Goal: Task Accomplishment & Management: Use online tool/utility

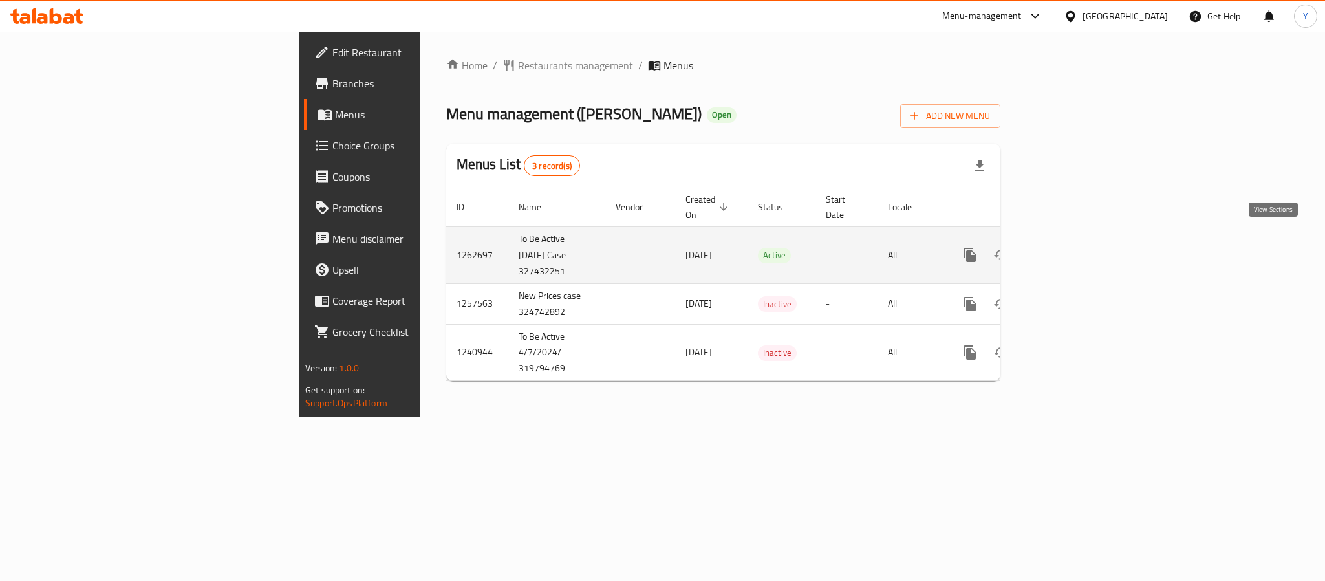
click at [1069, 249] on icon "enhanced table" at bounding box center [1063, 255] width 12 height 12
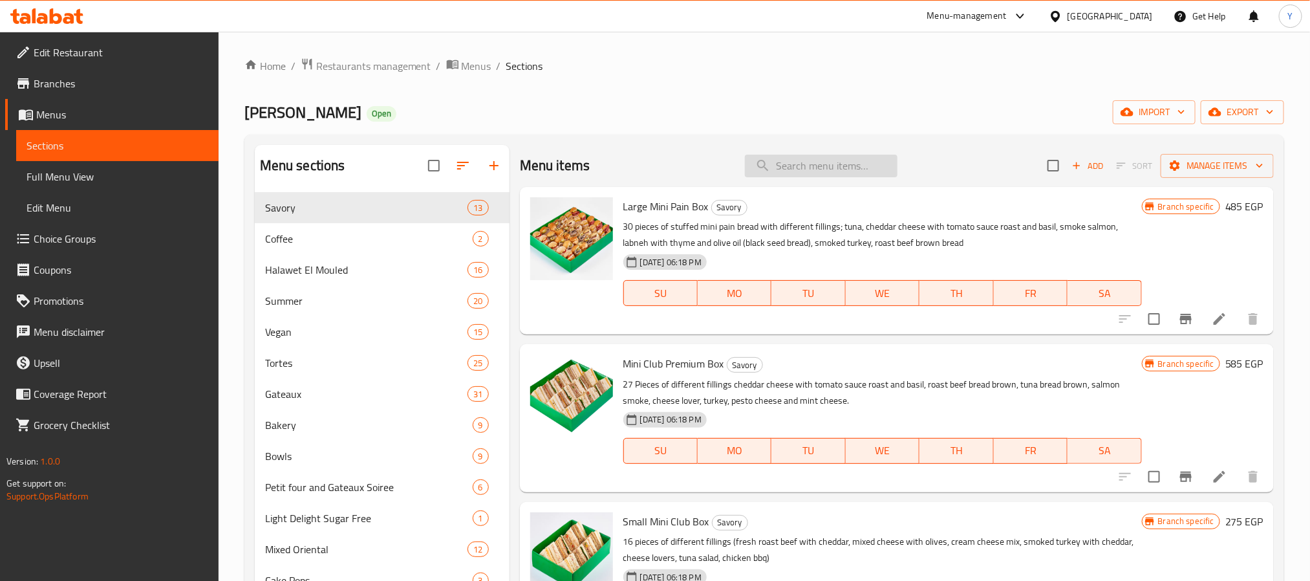
click at [811, 168] on input "search" at bounding box center [821, 166] width 153 height 23
paste input "Cake Pops Small Box"
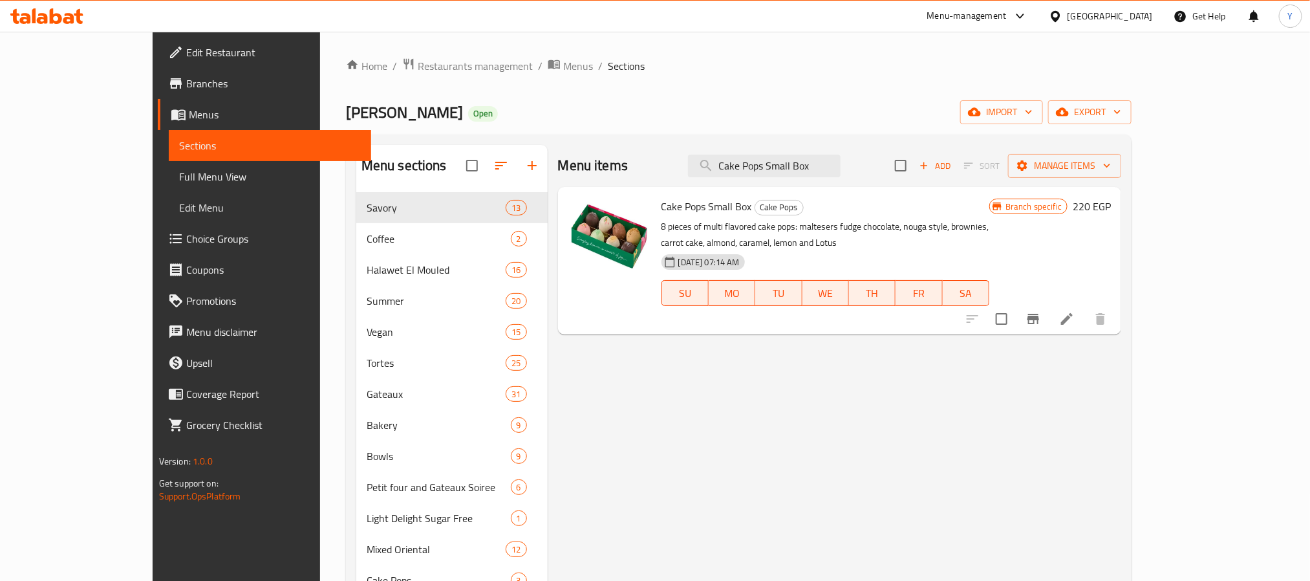
click at [662, 204] on span "Cake Pops Small Box" at bounding box center [707, 206] width 91 height 19
drag, startPoint x: 640, startPoint y: 204, endPoint x: 699, endPoint y: 204, distance: 58.2
click at [699, 204] on span "Cake Pops Small Box" at bounding box center [707, 206] width 91 height 19
copy span "Cake Pops Small Box"
click at [838, 168] on input "Cake Pops Small Box" at bounding box center [764, 166] width 153 height 23
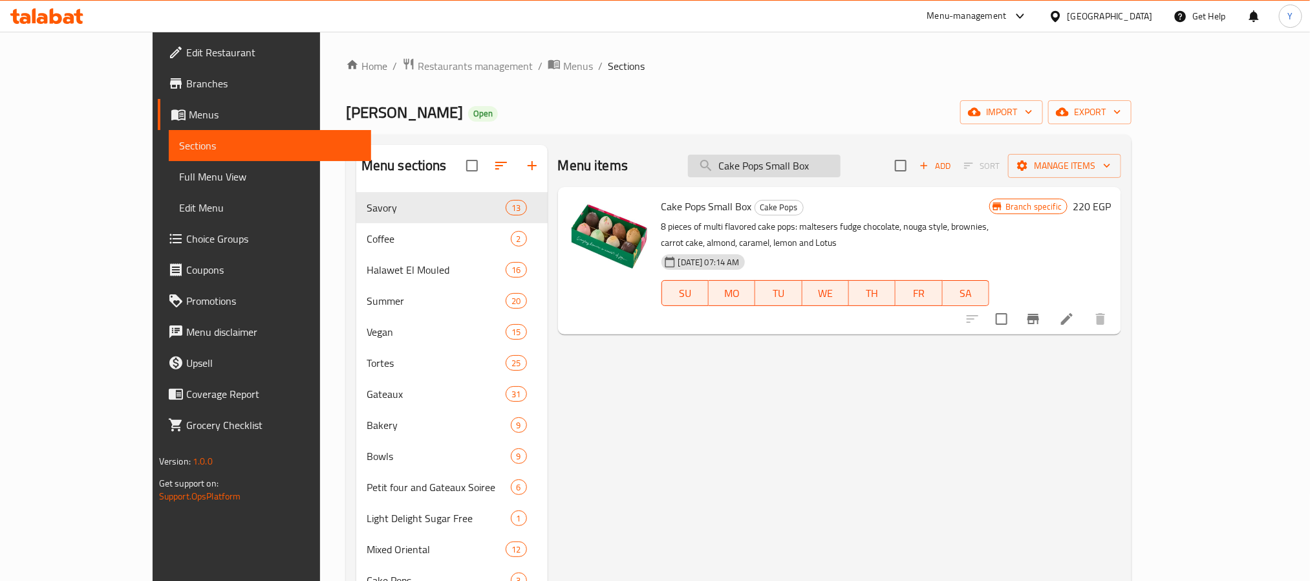
paste input "White Chocolate Boule"
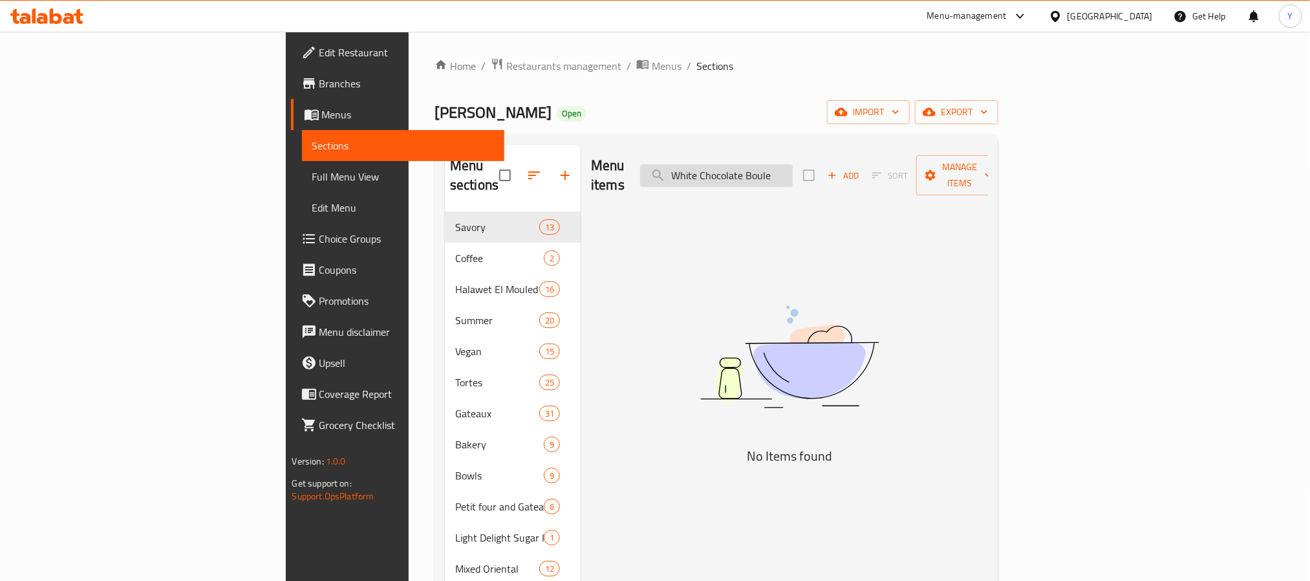
click at [793, 164] on input "White Chocolate Boule" at bounding box center [716, 175] width 153 height 23
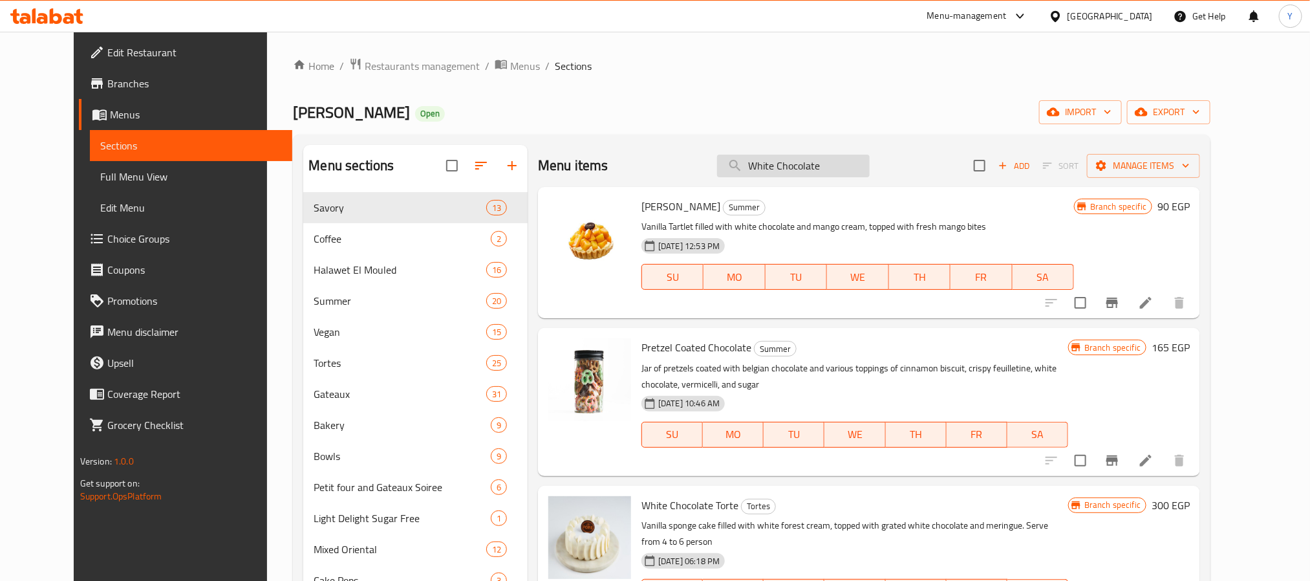
paste input "Boule"
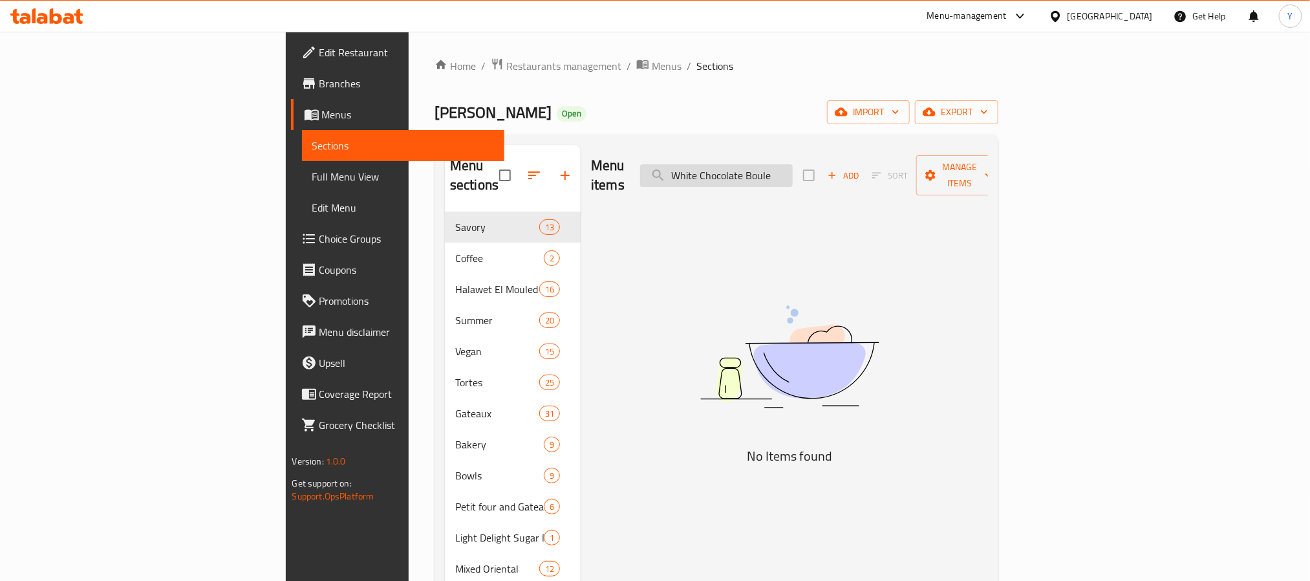
click at [793, 167] on input "White Chocolate Boule" at bounding box center [716, 175] width 153 height 23
drag, startPoint x: 836, startPoint y: 167, endPoint x: 548, endPoint y: 171, distance: 288.5
click at [591, 171] on div "Menu items White Chocolate Boule Add Sort Manage items" at bounding box center [789, 175] width 397 height 61
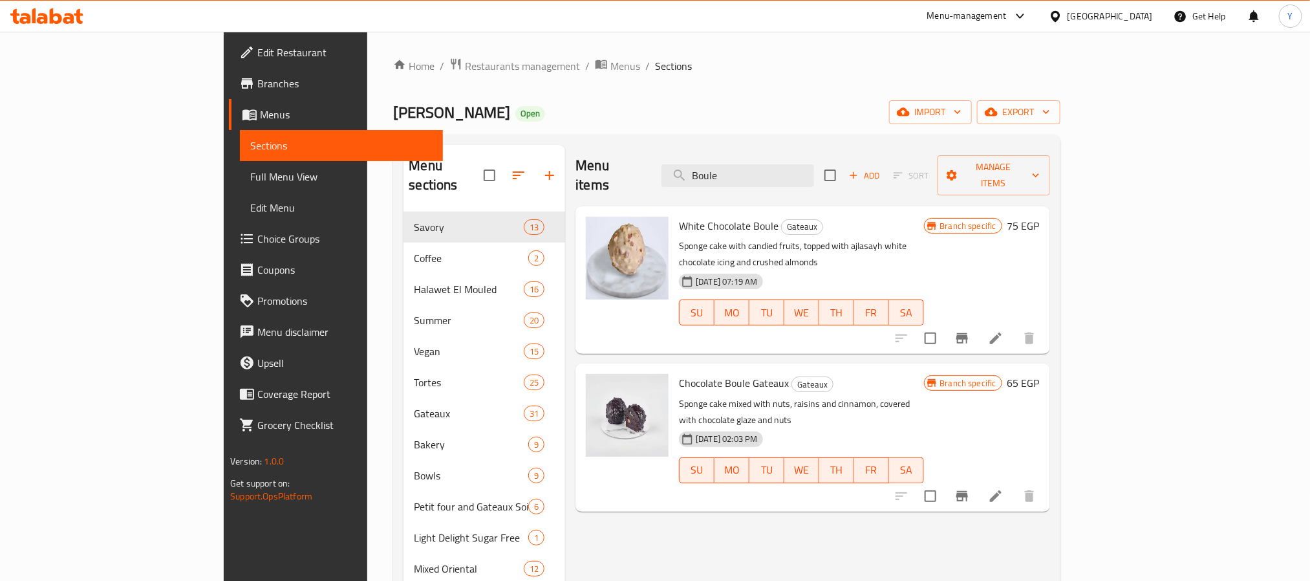
click at [704, 216] on span "White Chocolate Boule" at bounding box center [729, 225] width 100 height 19
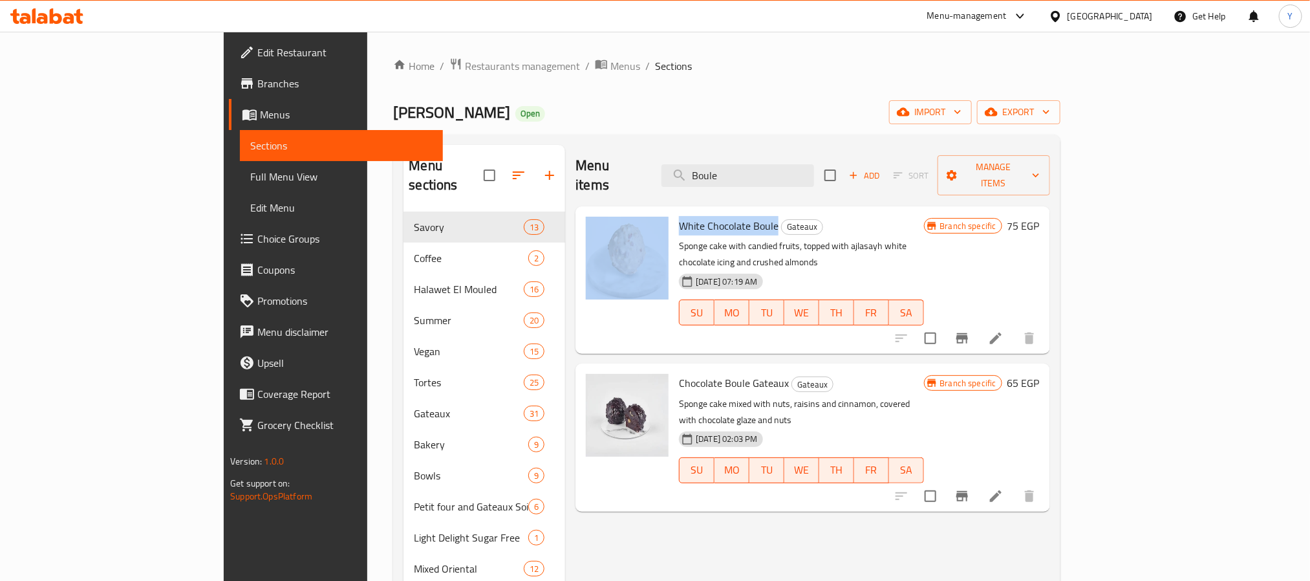
drag, startPoint x: 704, startPoint y: 204, endPoint x: 617, endPoint y: 201, distance: 87.4
click at [617, 211] on div "White Chocolate Boule Gateaux Sponge cake with candied fruits, topped with ajla…" at bounding box center [813, 279] width 464 height 137
copy div "White Chocolate Boule"
click at [679, 216] on span "White Chocolate Boule" at bounding box center [729, 225] width 100 height 19
drag, startPoint x: 642, startPoint y: 208, endPoint x: 699, endPoint y: 204, distance: 57.0
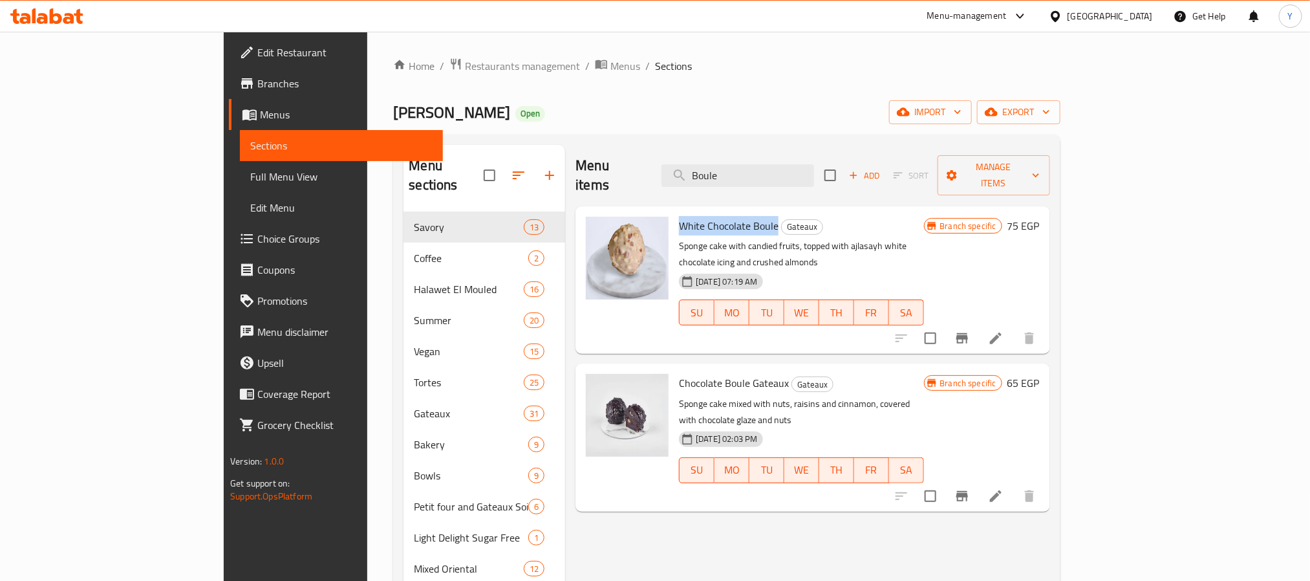
click at [699, 216] on span "White Chocolate Boule" at bounding box center [729, 225] width 100 height 19
click at [776, 171] on input "Boule" at bounding box center [738, 175] width 153 height 23
click at [814, 177] on input "Boule" at bounding box center [738, 175] width 153 height 23
paste input "White Chocolate"
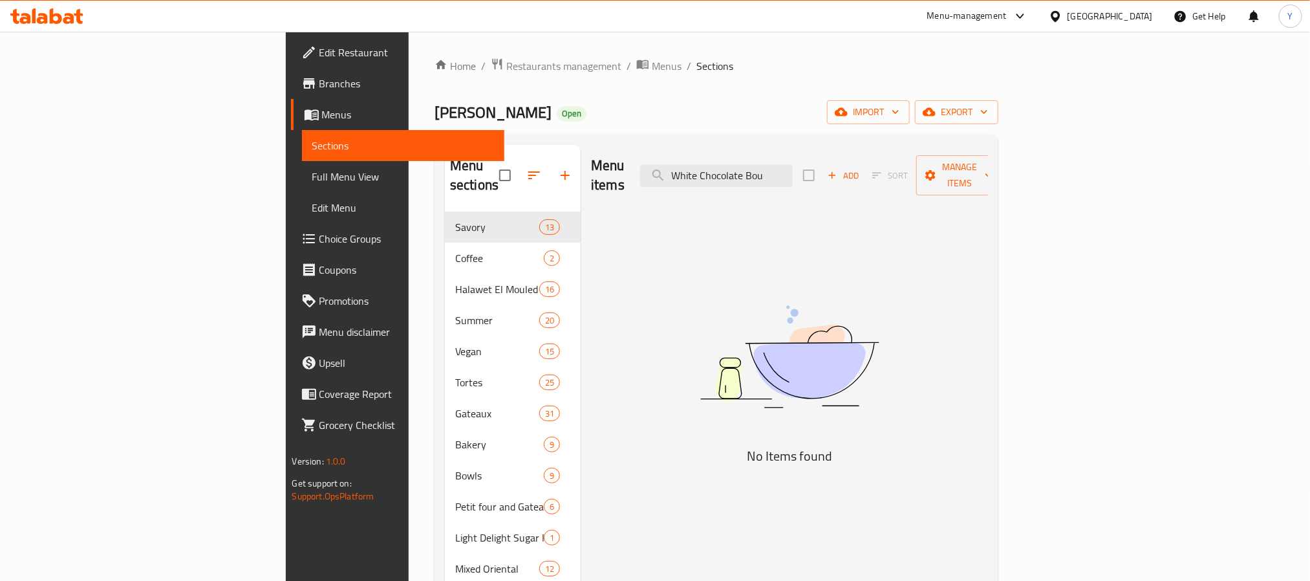
drag, startPoint x: 773, startPoint y: 171, endPoint x: 724, endPoint y: 185, distance: 50.6
click at [724, 185] on div "Menu items White Chocolate Bou Add Sort Manage items" at bounding box center [789, 175] width 397 height 61
click at [793, 166] on input "White Chocolate Bou" at bounding box center [716, 175] width 153 height 23
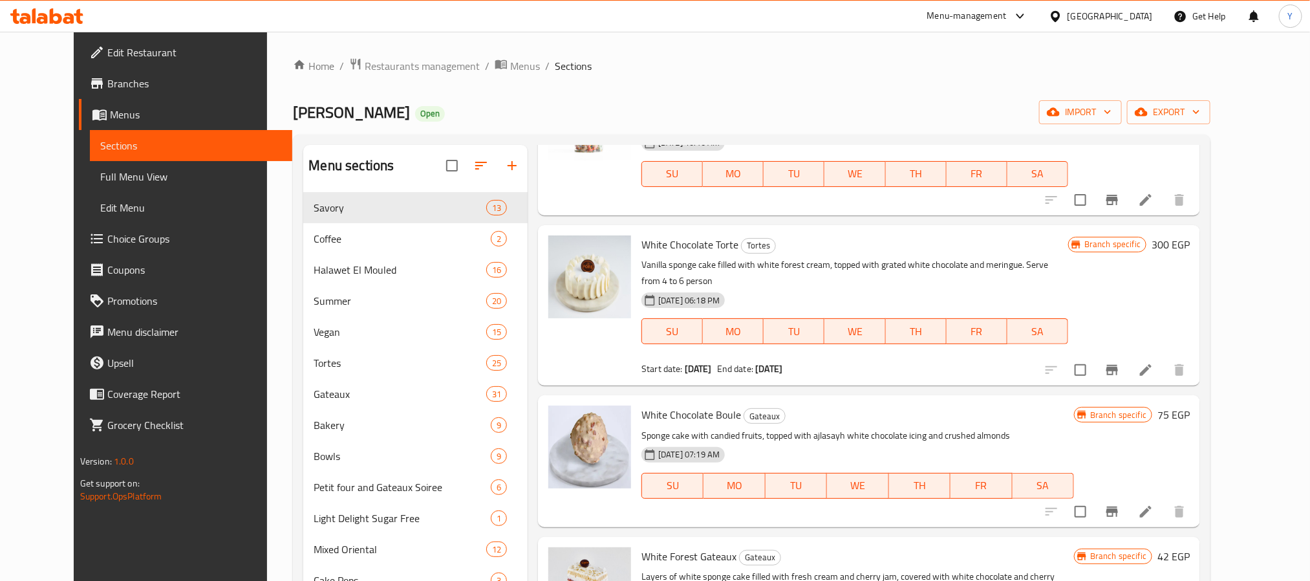
scroll to position [291, 0]
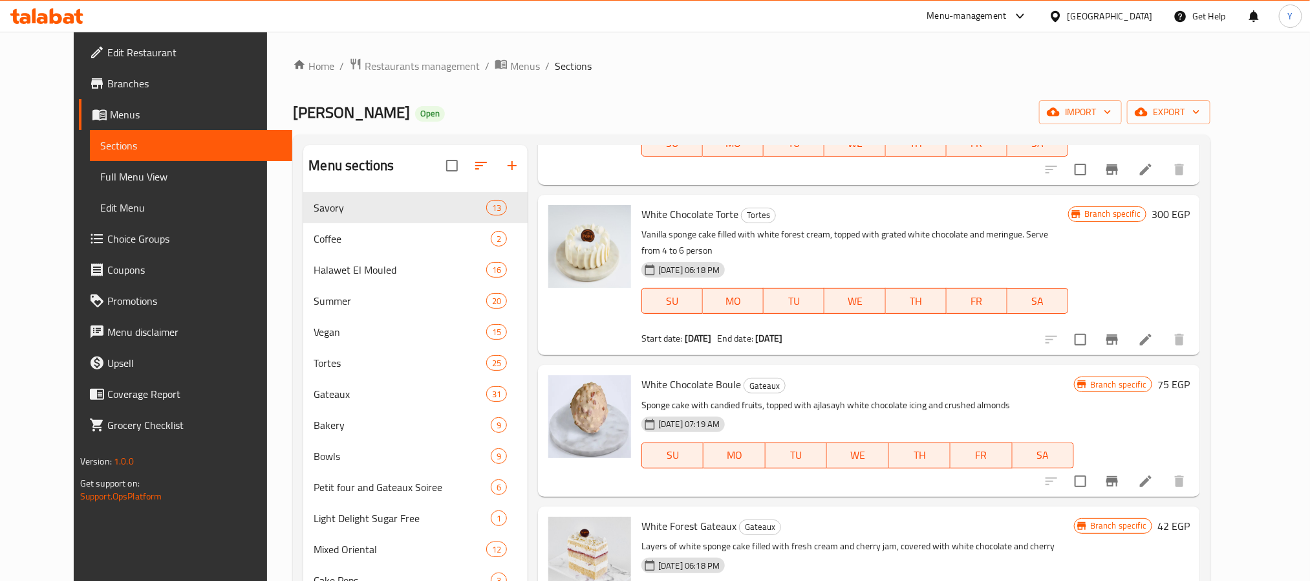
click at [704, 374] on span "White Chocolate Boule" at bounding box center [692, 383] width 100 height 19
drag, startPoint x: 704, startPoint y: 369, endPoint x: 636, endPoint y: 365, distance: 68.0
click at [642, 374] on span "White Chocolate Boule" at bounding box center [692, 383] width 100 height 19
copy span "White Chocolate Boule"
click at [642, 374] on span "White Chocolate Boule" at bounding box center [692, 383] width 100 height 19
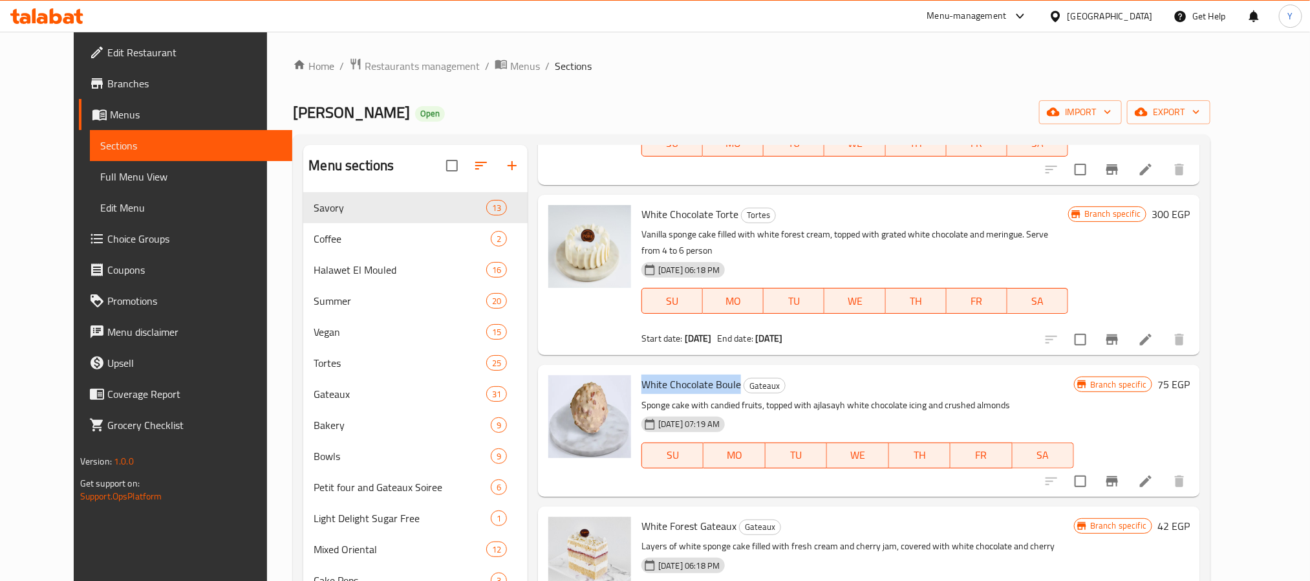
drag, startPoint x: 634, startPoint y: 371, endPoint x: 712, endPoint y: 365, distance: 77.8
click at [712, 374] on span "White Chocolate Boule" at bounding box center [692, 383] width 100 height 19
click at [711, 374] on span "White Chocolate Boule" at bounding box center [692, 383] width 100 height 19
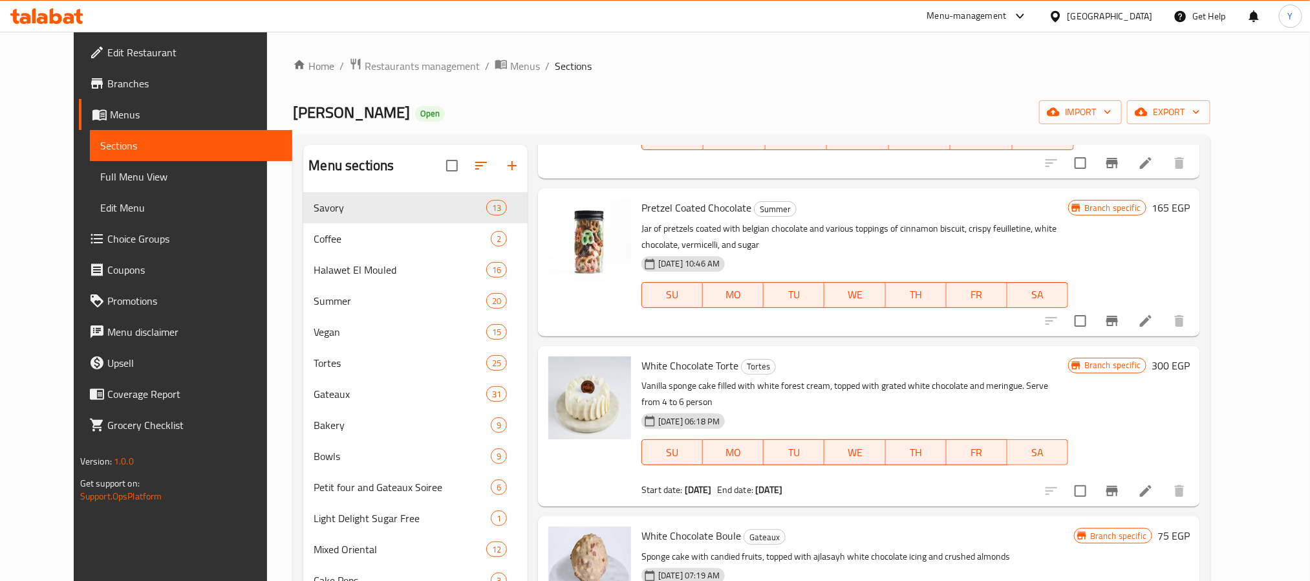
scroll to position [0, 0]
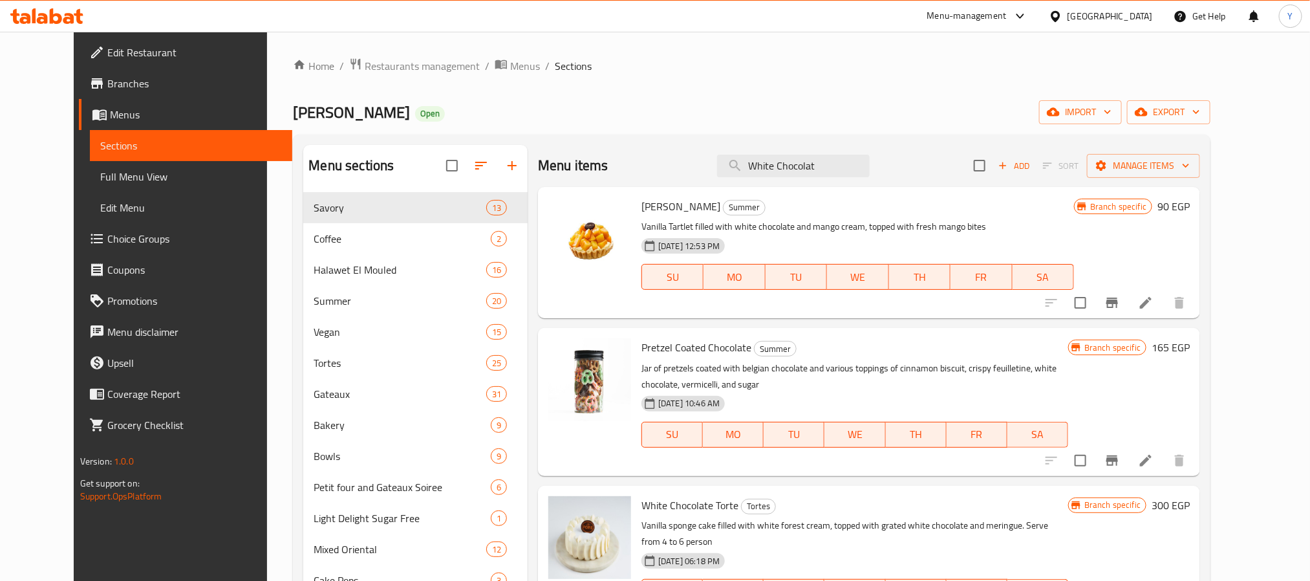
click at [799, 179] on div "Menu items White Chocolat Add Sort Manage items" at bounding box center [869, 166] width 662 height 42
click at [819, 155] on input "White Chocolat" at bounding box center [793, 166] width 153 height 23
paste input "Cake Pops Small Box"
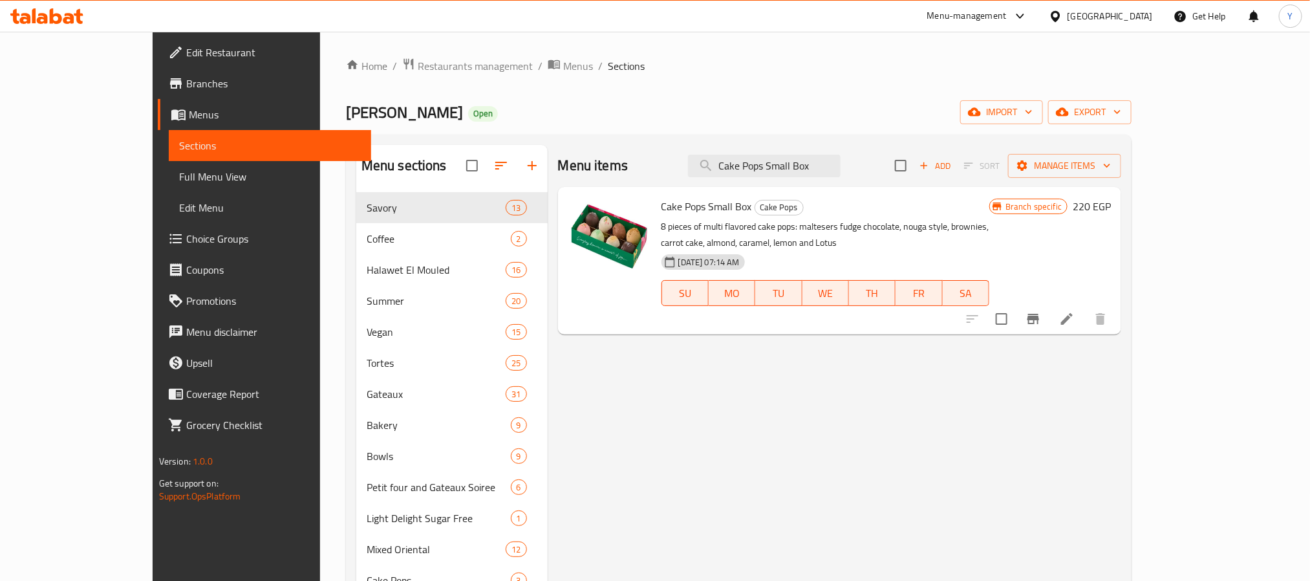
type input "Cake Pops Small Box"
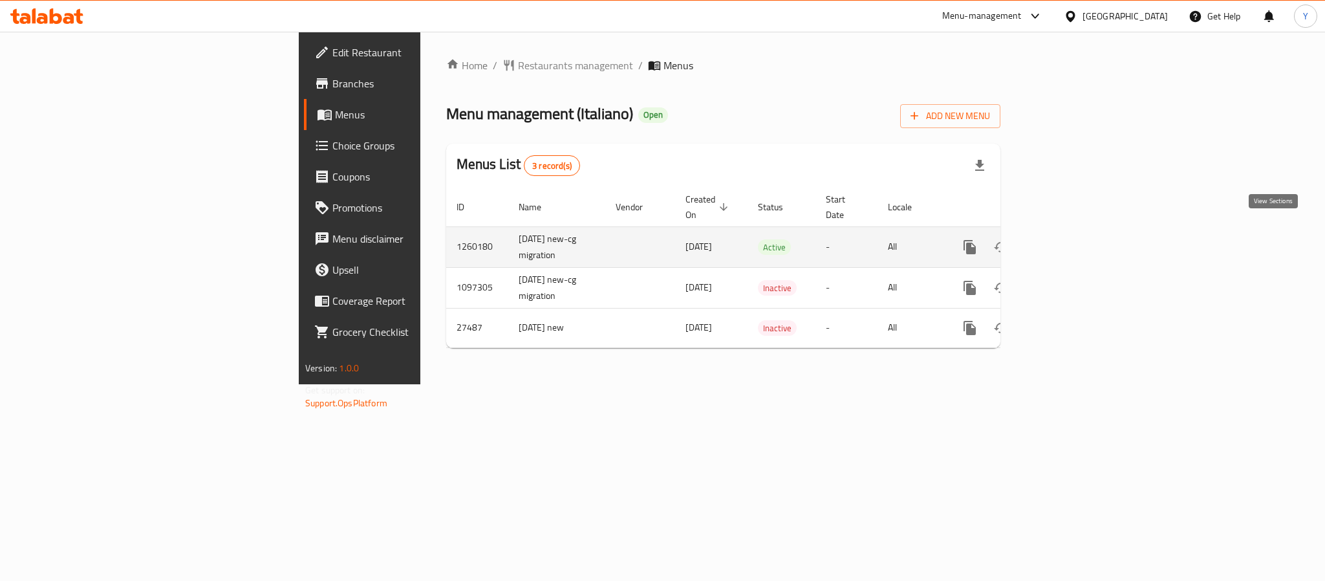
click at [1071, 239] on icon "enhanced table" at bounding box center [1064, 247] width 16 height 16
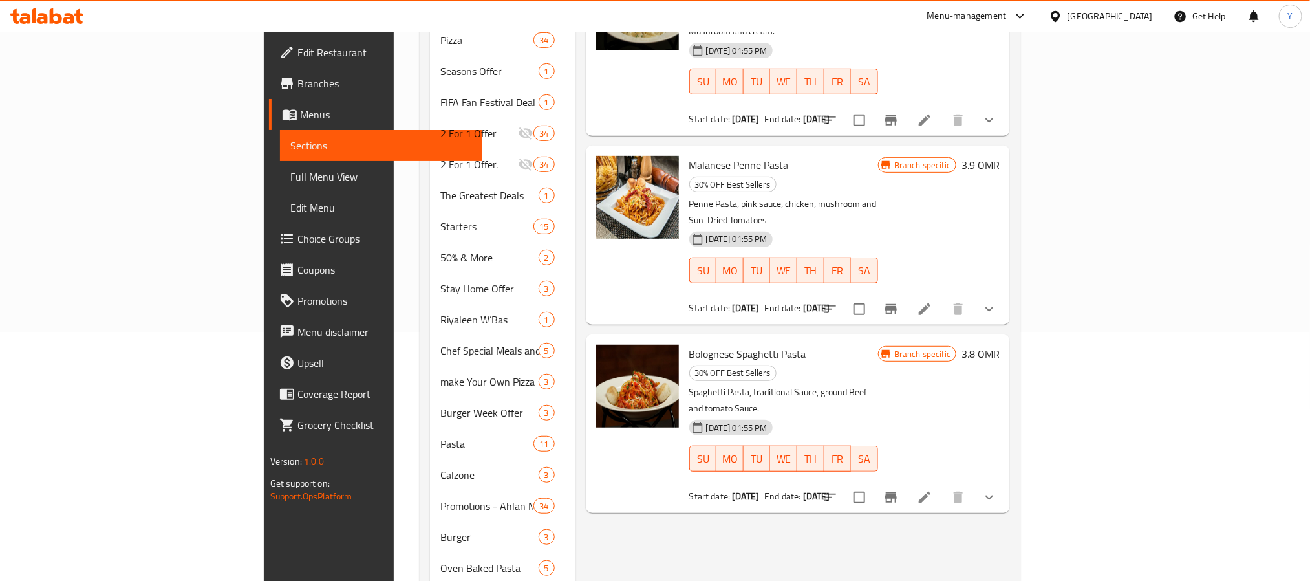
scroll to position [291, 0]
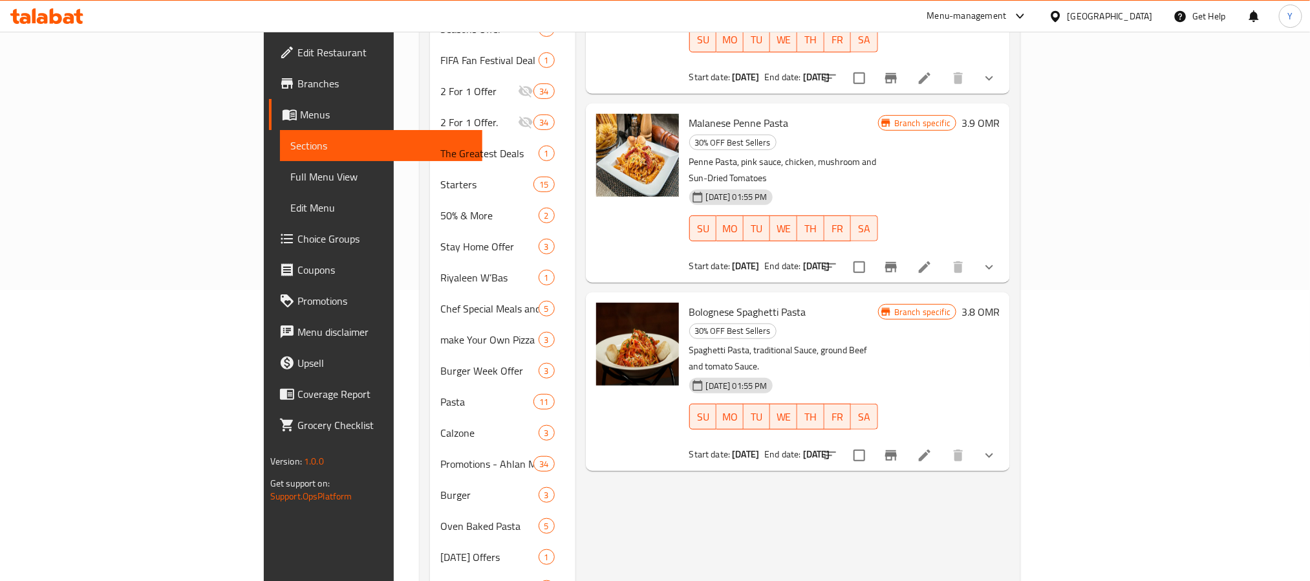
click at [689, 416] on div "Menu items Add Sort Manage items Chicken Alfredo tagliatelle pasta 30% OFF Best…" at bounding box center [793, 309] width 435 height 910
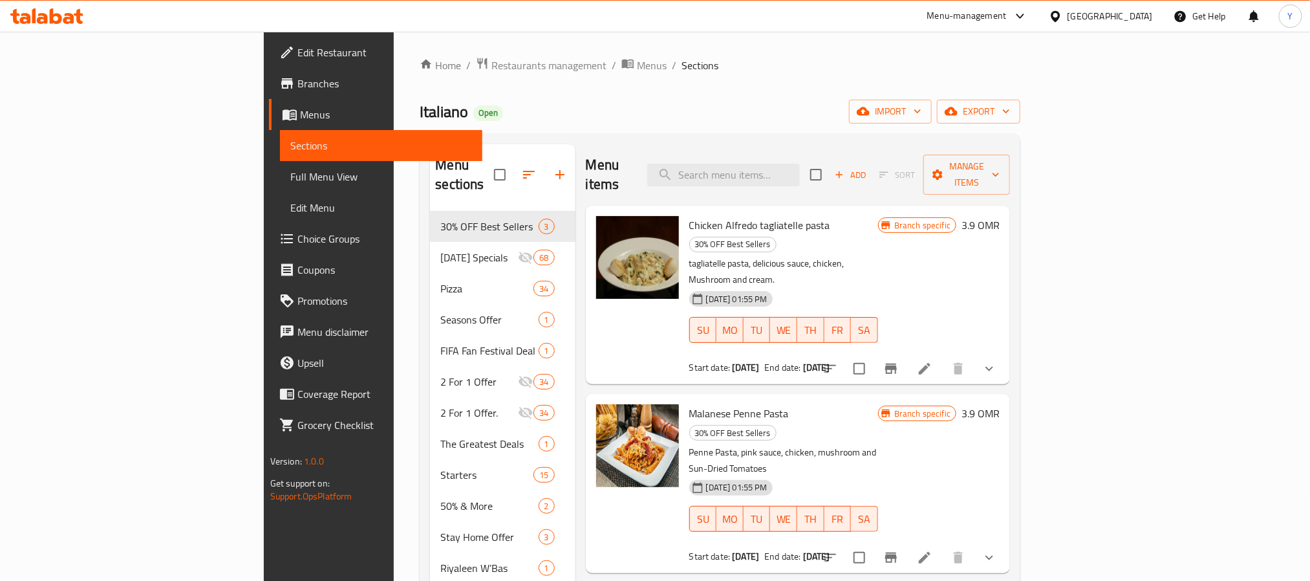
scroll to position [0, 0]
click at [800, 164] on input "search" at bounding box center [723, 175] width 153 height 23
paste input "mini Margherita Pizza"
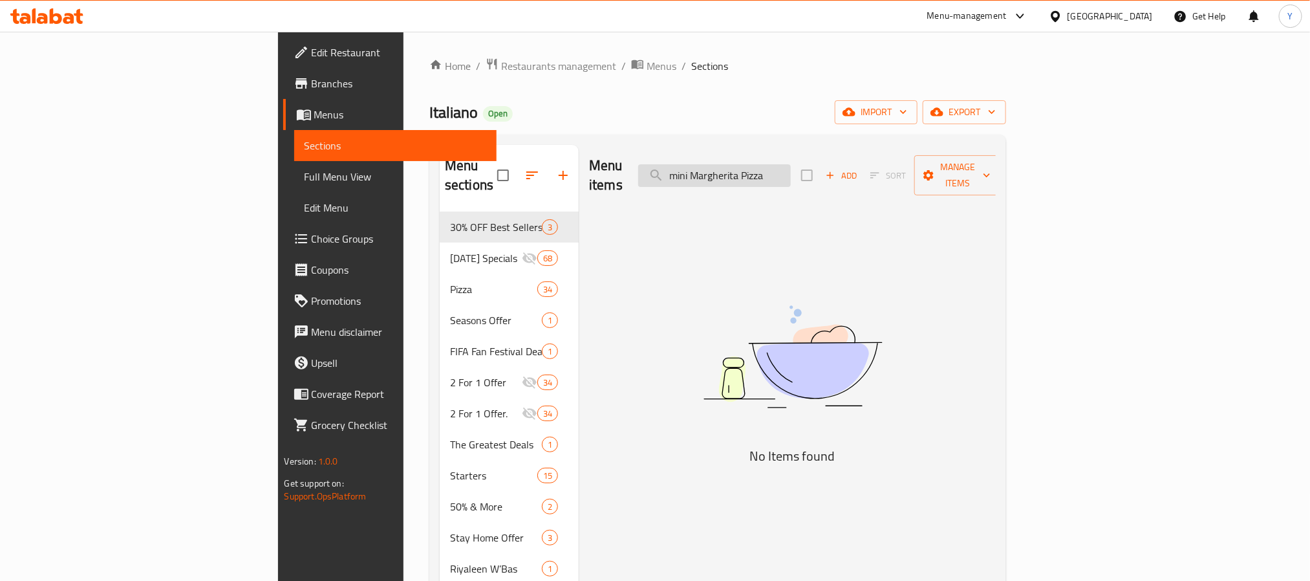
click at [788, 164] on input "mini Margherita Pizza" at bounding box center [714, 175] width 153 height 23
click at [788, 167] on input "mini Margherita Pizza" at bounding box center [714, 175] width 153 height 23
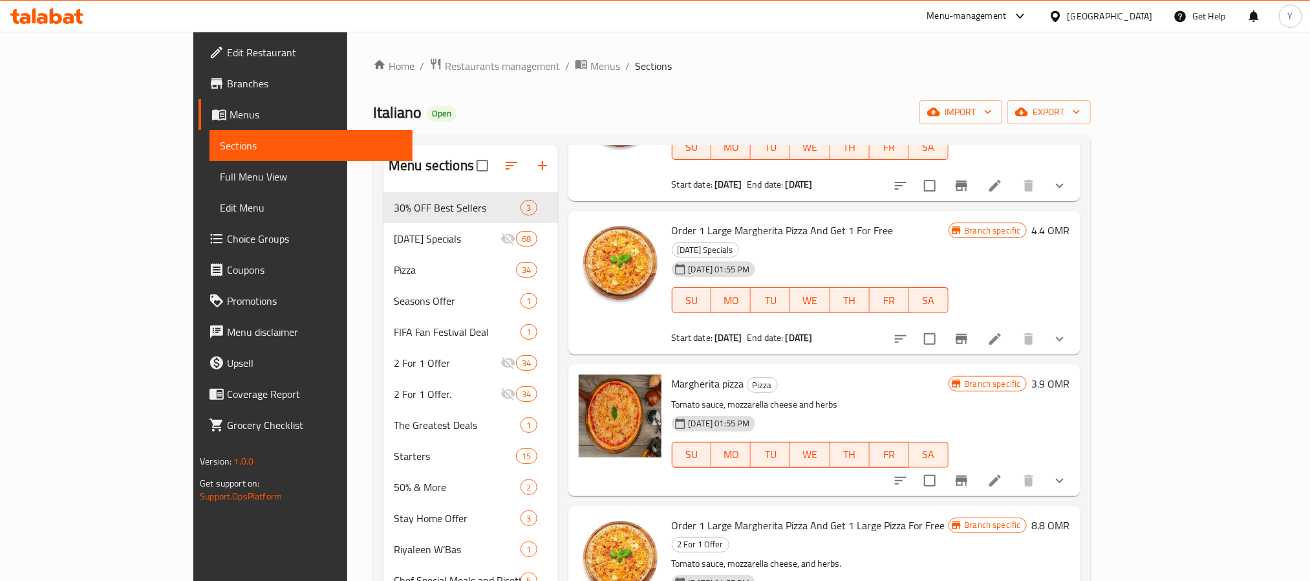
scroll to position [157, 0]
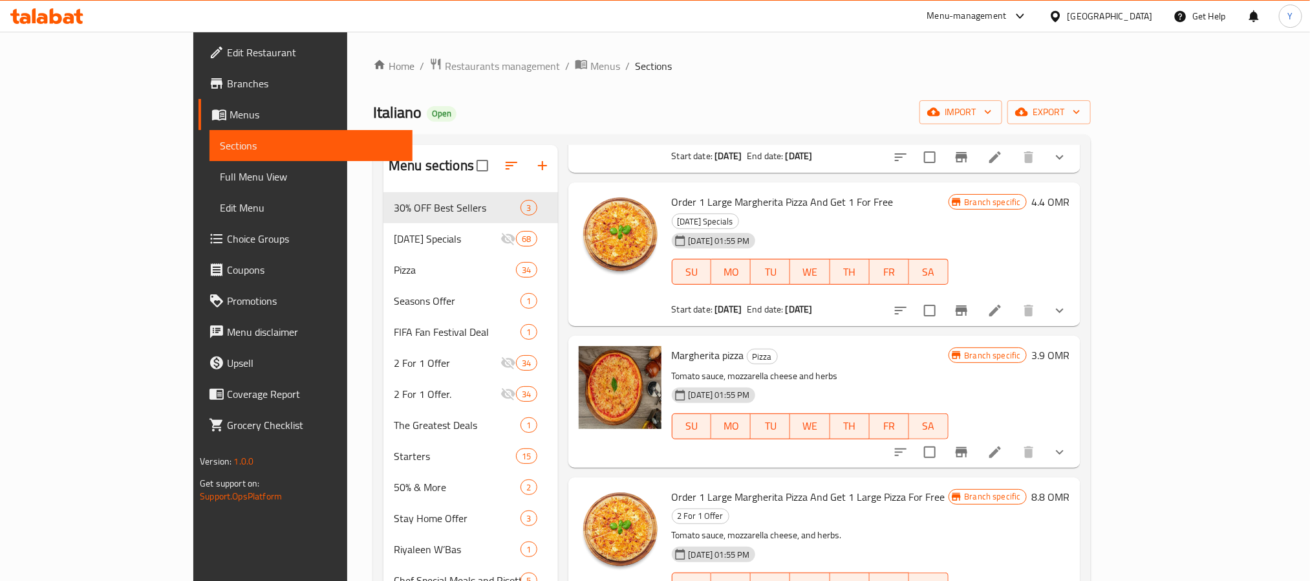
click at [1068, 444] on icon "show more" at bounding box center [1060, 452] width 16 height 16
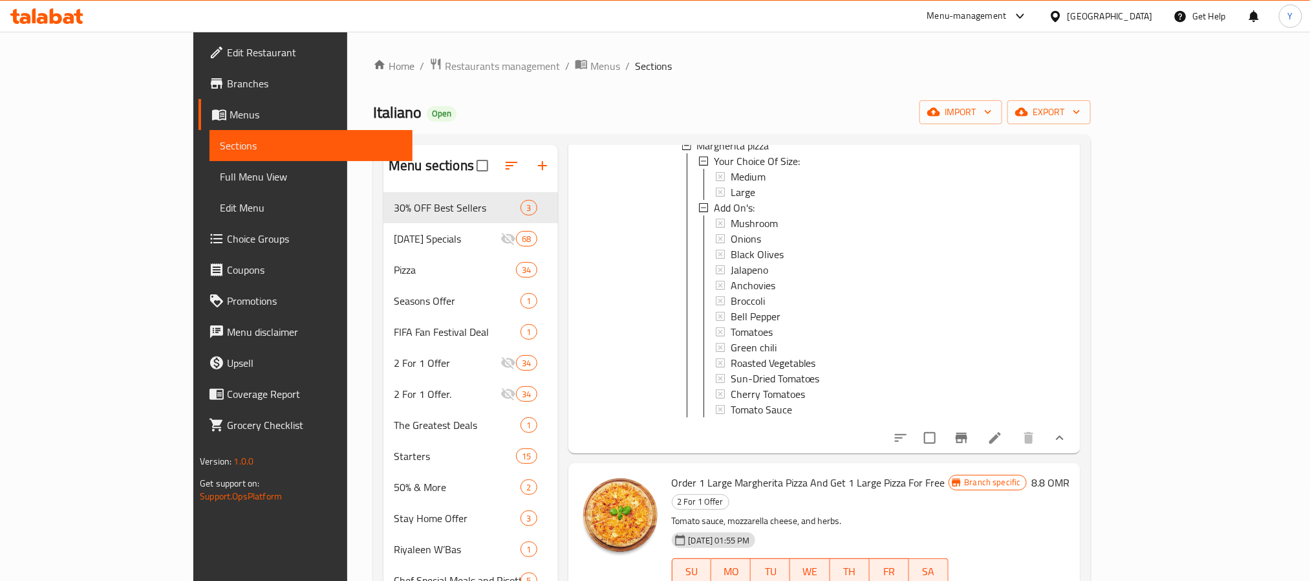
click at [1064, 435] on icon "show more" at bounding box center [1060, 437] width 8 height 5
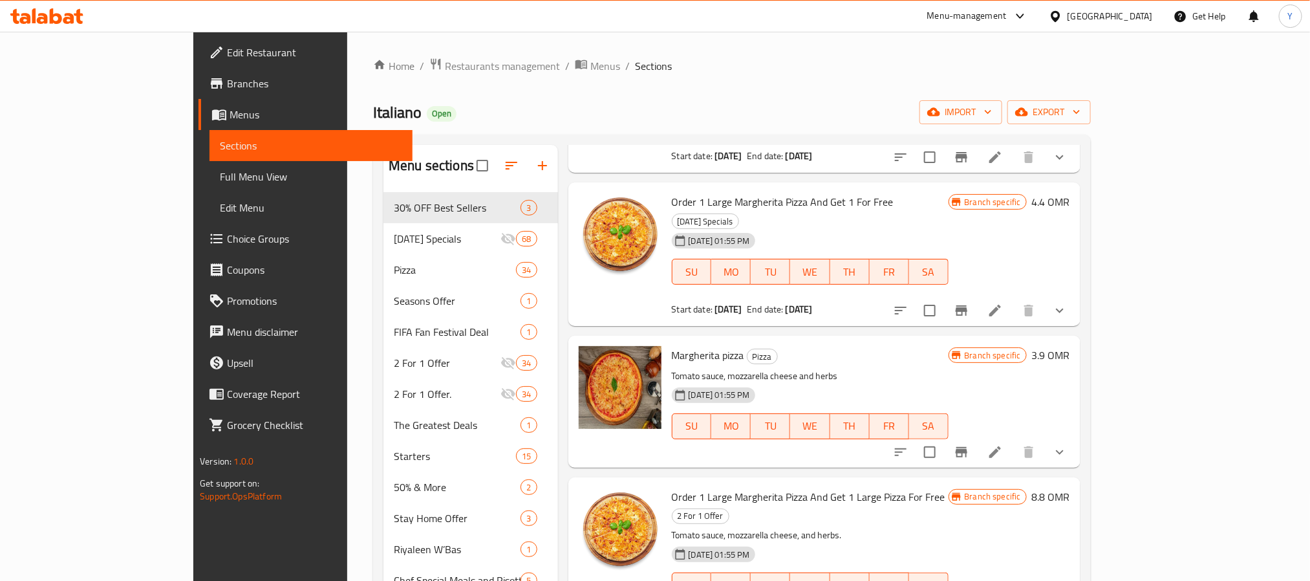
scroll to position [0, 0]
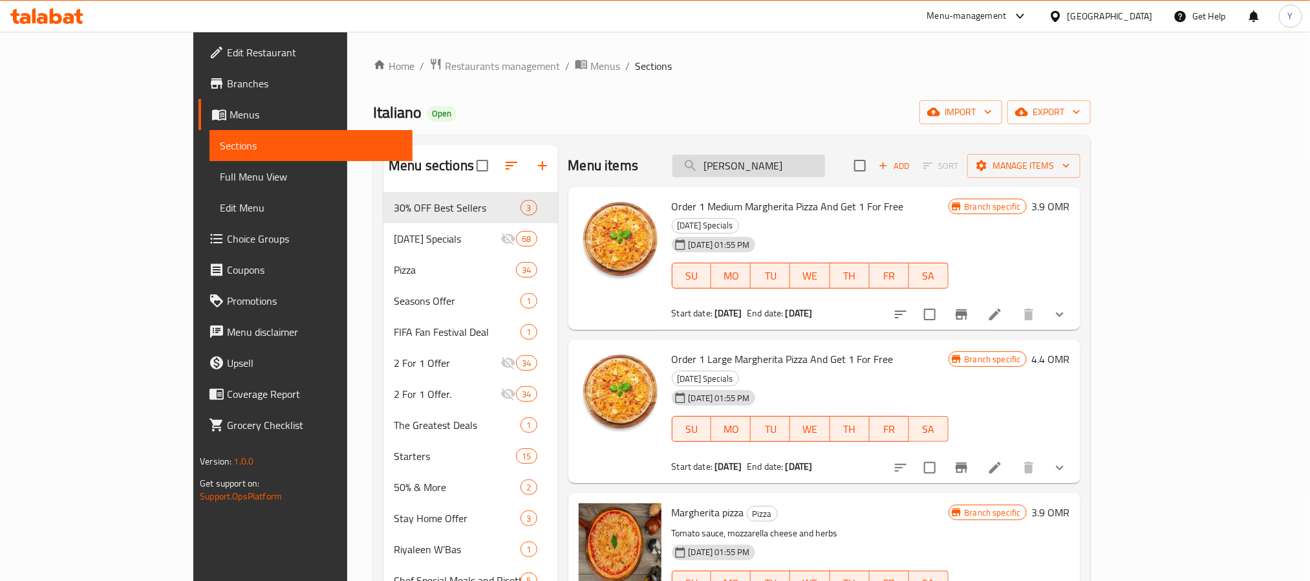
click at [825, 155] on input "Margherita Pizza" at bounding box center [749, 166] width 153 height 23
paste input "WINGS"
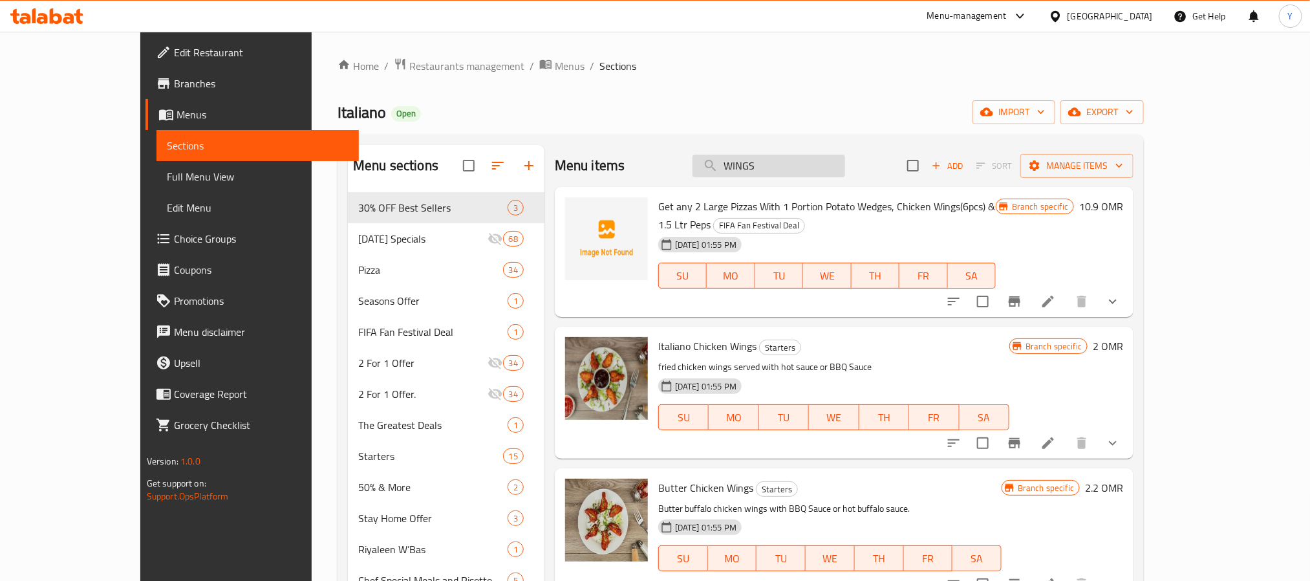
click at [845, 169] on input "WINGS" at bounding box center [769, 166] width 153 height 23
click at [845, 168] on input "WINGS" at bounding box center [769, 166] width 153 height 23
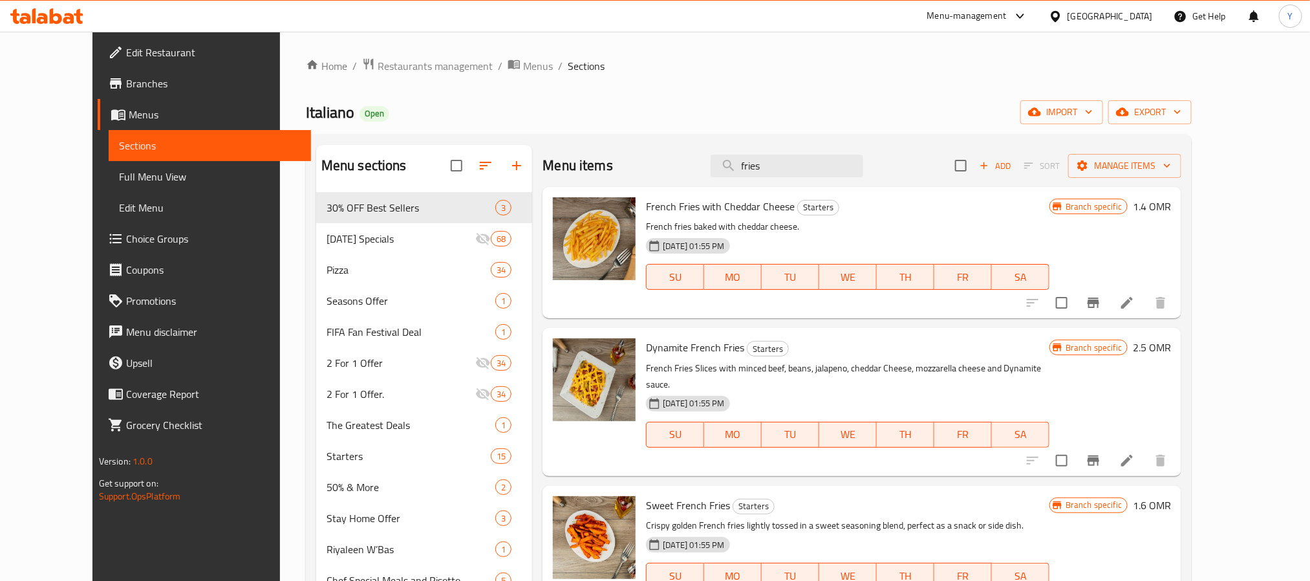
click at [646, 202] on span "French Fries with Cheddar Cheese" at bounding box center [720, 206] width 149 height 19
drag, startPoint x: 640, startPoint y: 202, endPoint x: 660, endPoint y: 204, distance: 20.1
click at [660, 204] on span "French Fries with Cheddar Cheese" at bounding box center [720, 206] width 149 height 19
copy span "French Fries"
click at [796, 182] on div "Menu items fries Add Sort Manage items" at bounding box center [862, 166] width 639 height 42
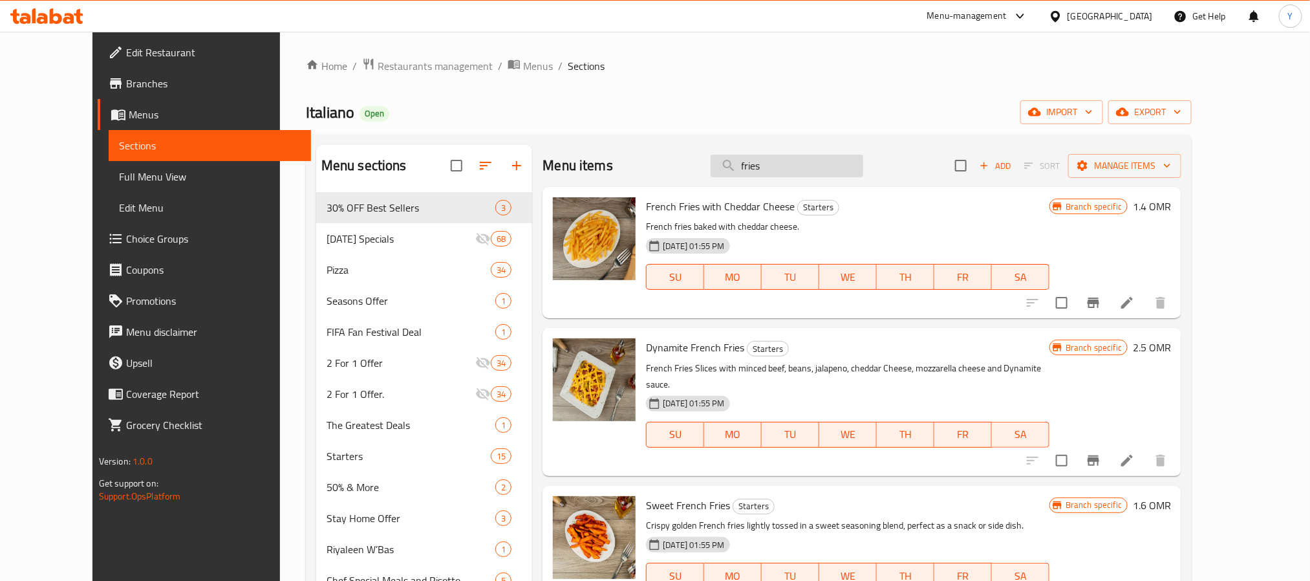
click at [797, 171] on input "fries" at bounding box center [787, 166] width 153 height 23
paste input "Italiano Chicken Wing"
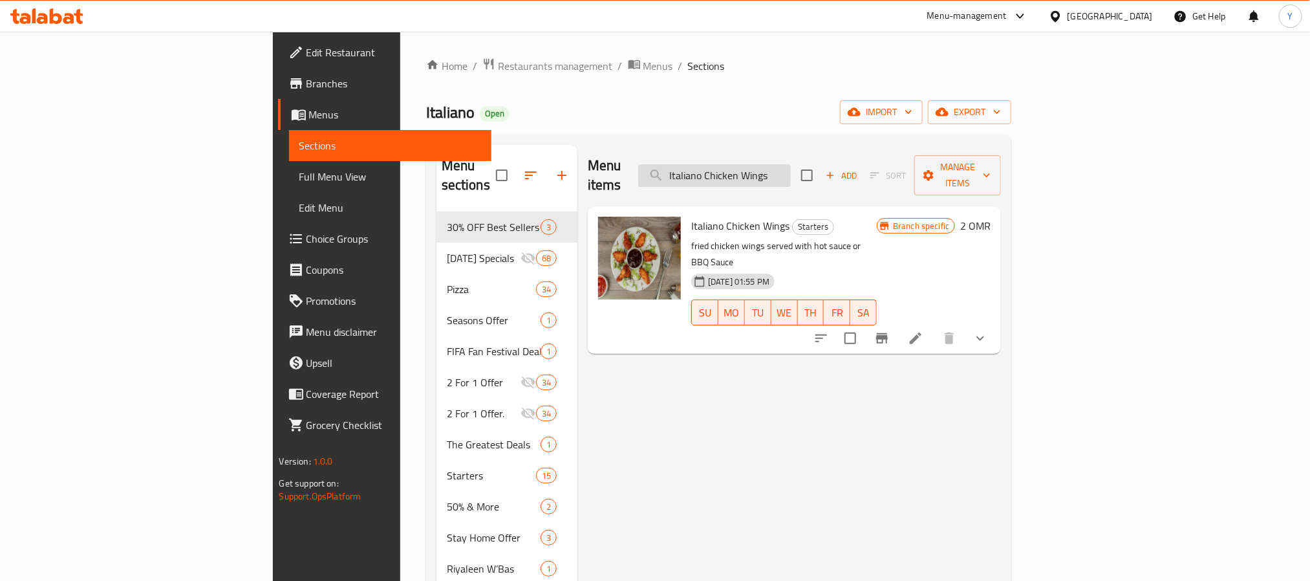
click at [791, 164] on input "Italiano Chicken Wings" at bounding box center [714, 175] width 153 height 23
paste input "value Pasta"
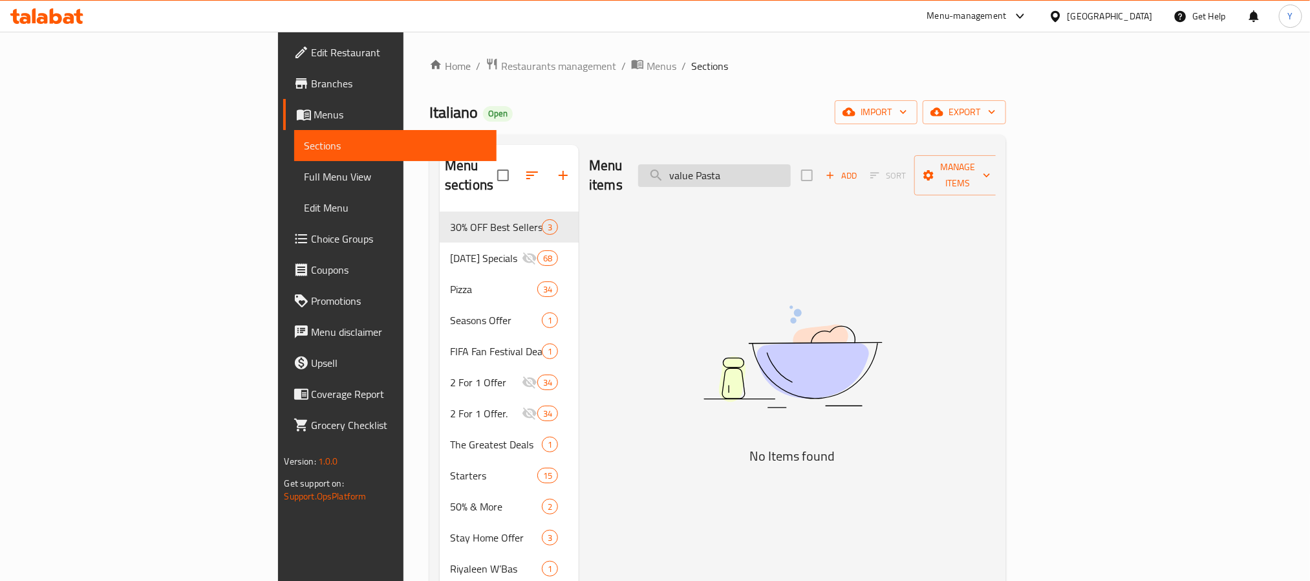
click at [786, 171] on input "value Pasta" at bounding box center [714, 175] width 153 height 23
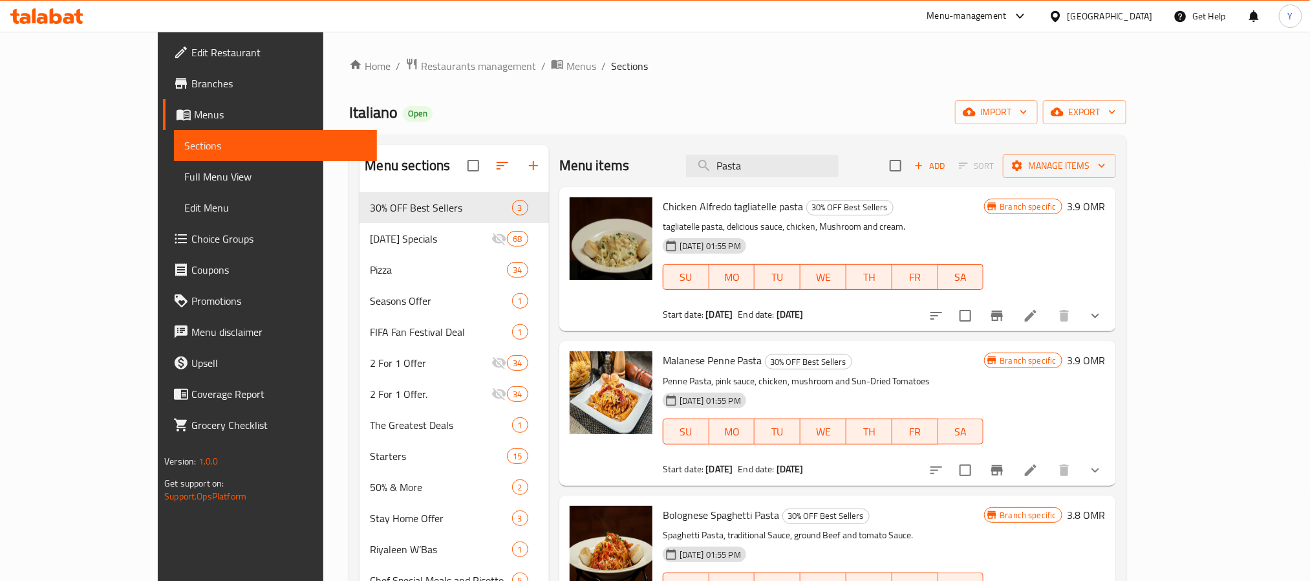
type input "Pasta"
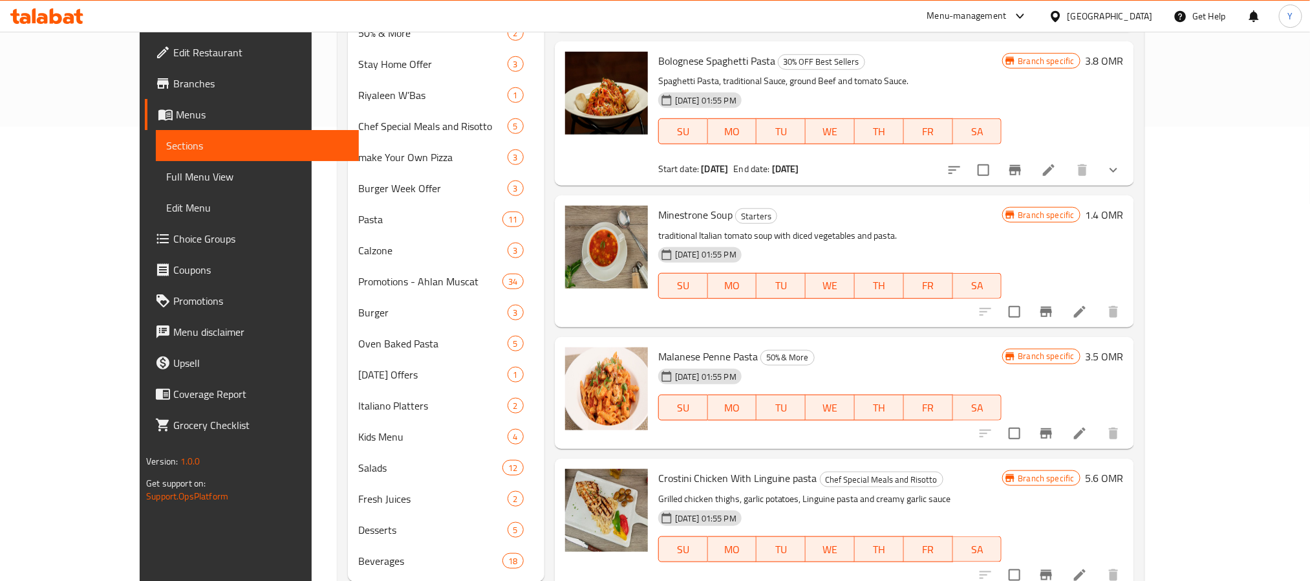
scroll to position [490, 0]
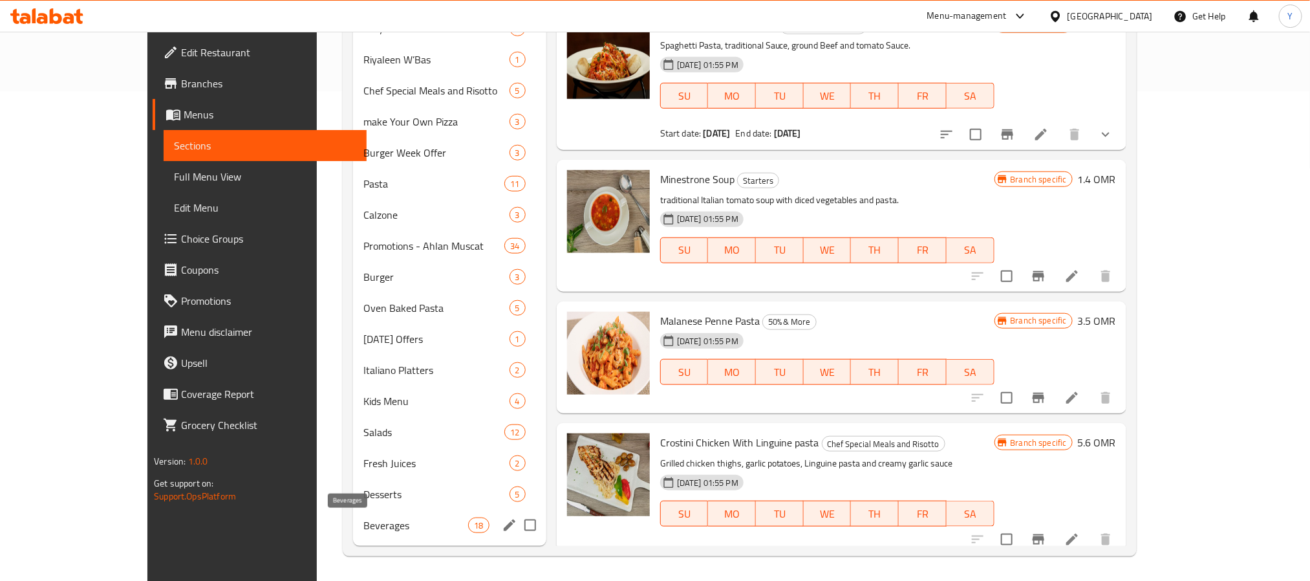
drag, startPoint x: 309, startPoint y: 517, endPoint x: 360, endPoint y: 497, distance: 54.3
click at [363, 517] on span "Beverages" at bounding box center [415, 525] width 105 height 16
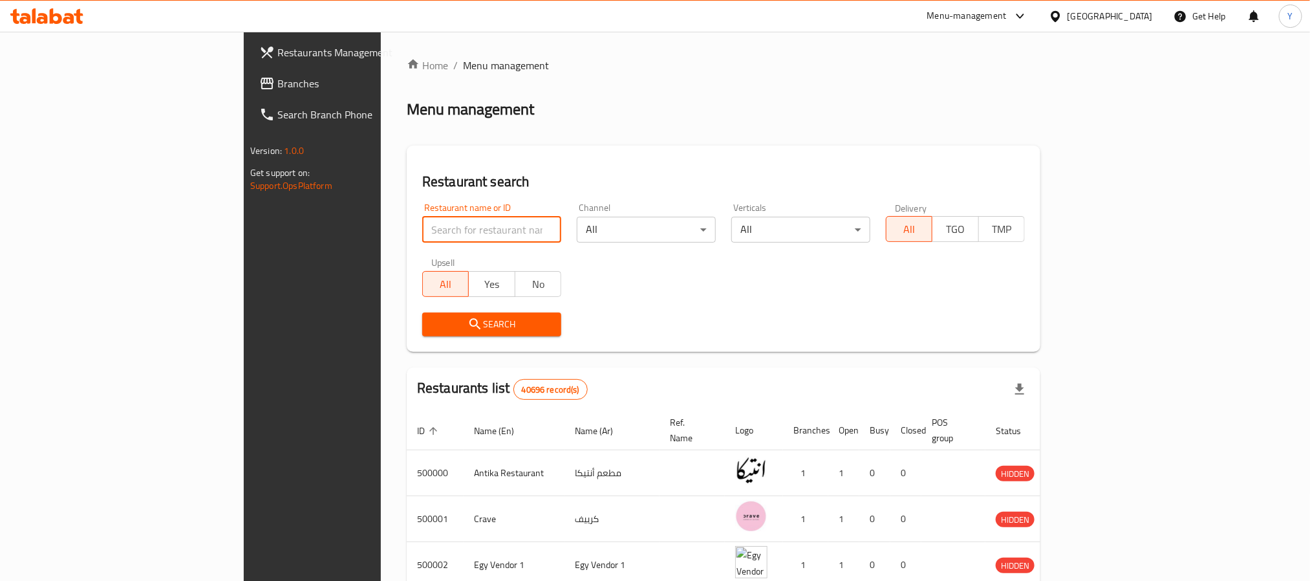
click at [422, 231] on input "search" at bounding box center [491, 230] width 139 height 26
paste input "648635"
type input "648635"
click button "Search" at bounding box center [491, 324] width 139 height 24
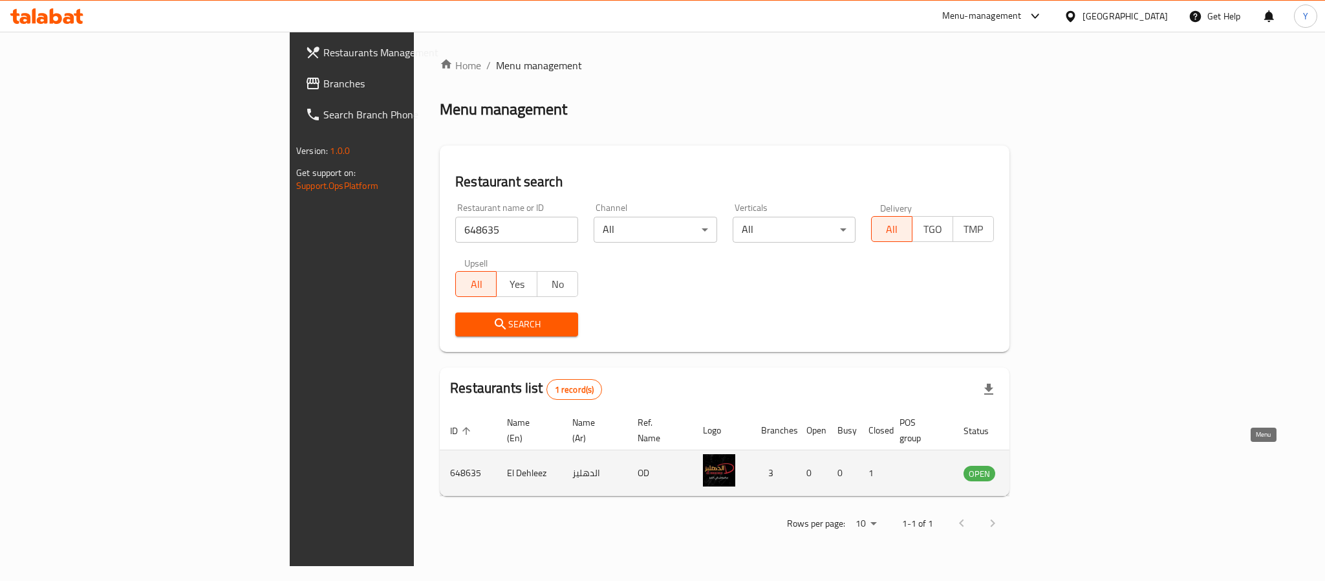
click at [1046, 468] on icon "enhanced table" at bounding box center [1039, 473] width 14 height 11
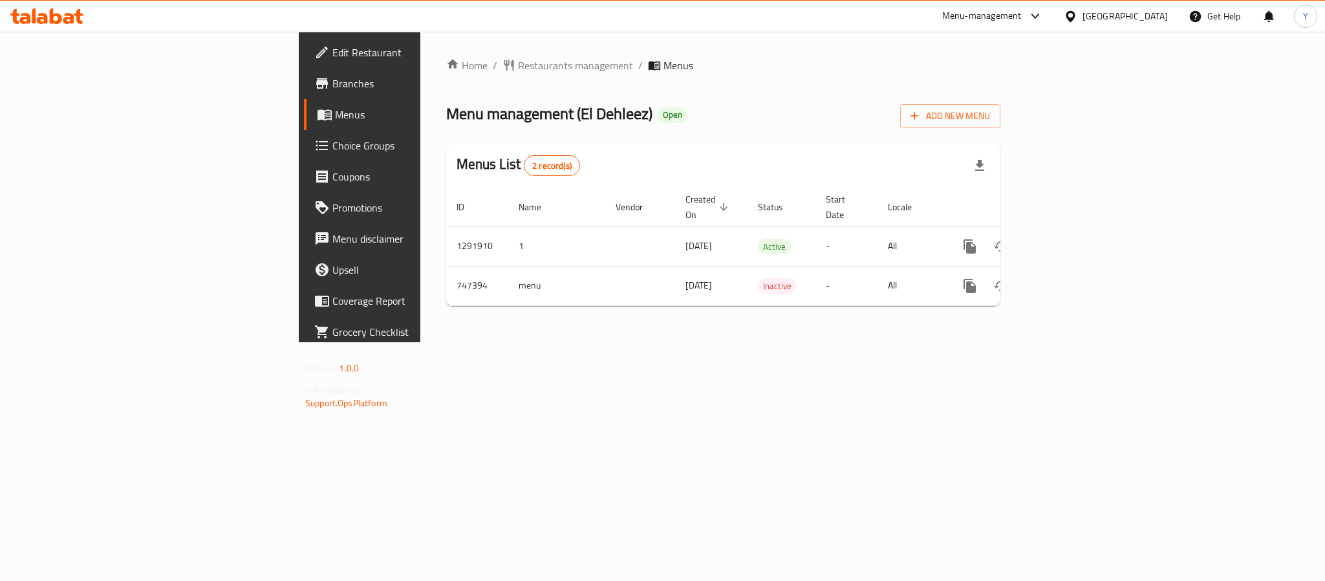
click at [332, 87] on span "Branches" at bounding box center [420, 84] width 177 height 16
